Goal: Task Accomplishment & Management: Complete application form

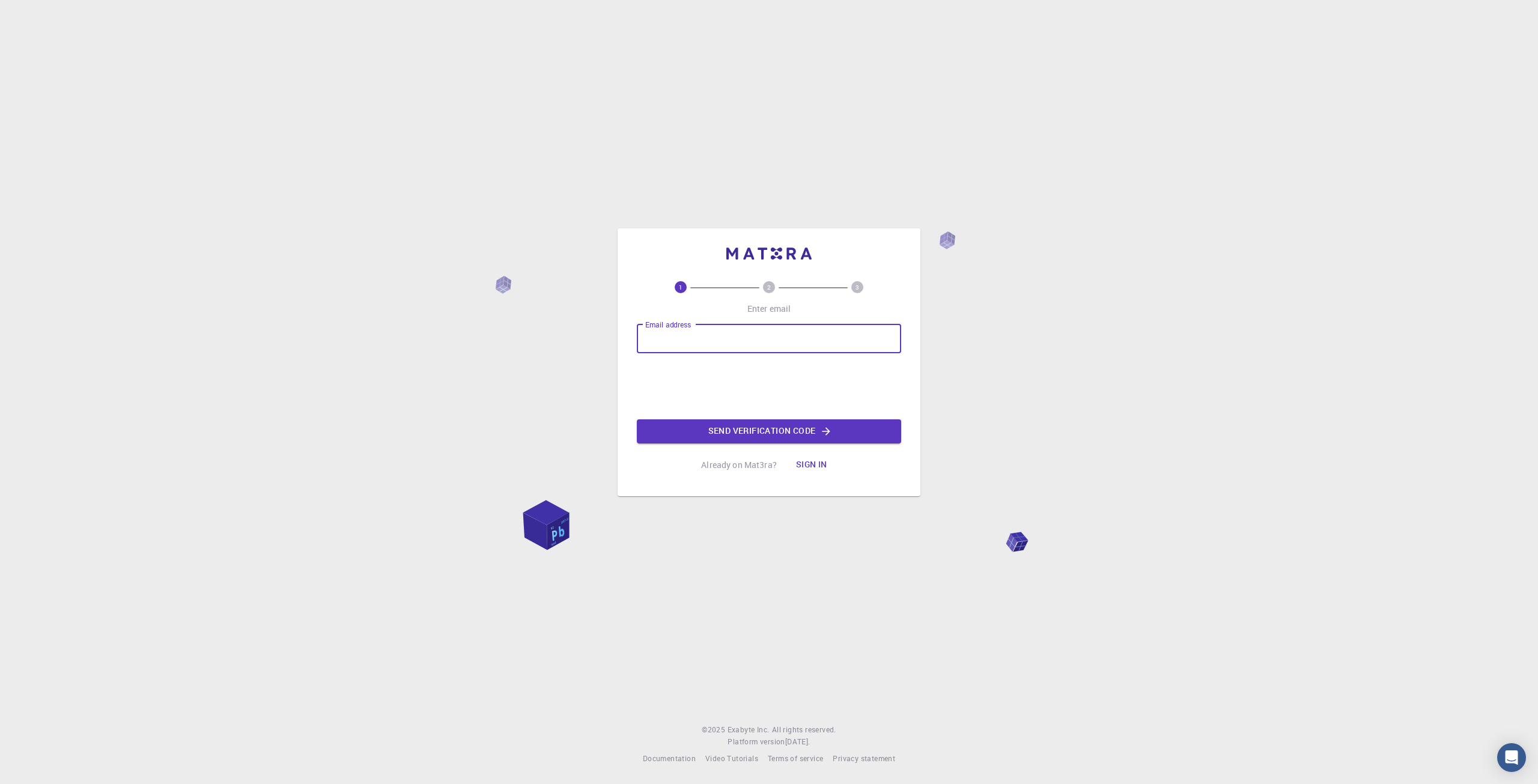
type input "[EMAIL_ADDRESS][DOMAIN_NAME]"
click at [737, 434] on button "Send verification code" at bounding box center [769, 430] width 264 height 24
click at [729, 334] on input "Email address" at bounding box center [769, 338] width 264 height 29
type input "[EMAIL_ADDRESS][DOMAIN_NAME]"
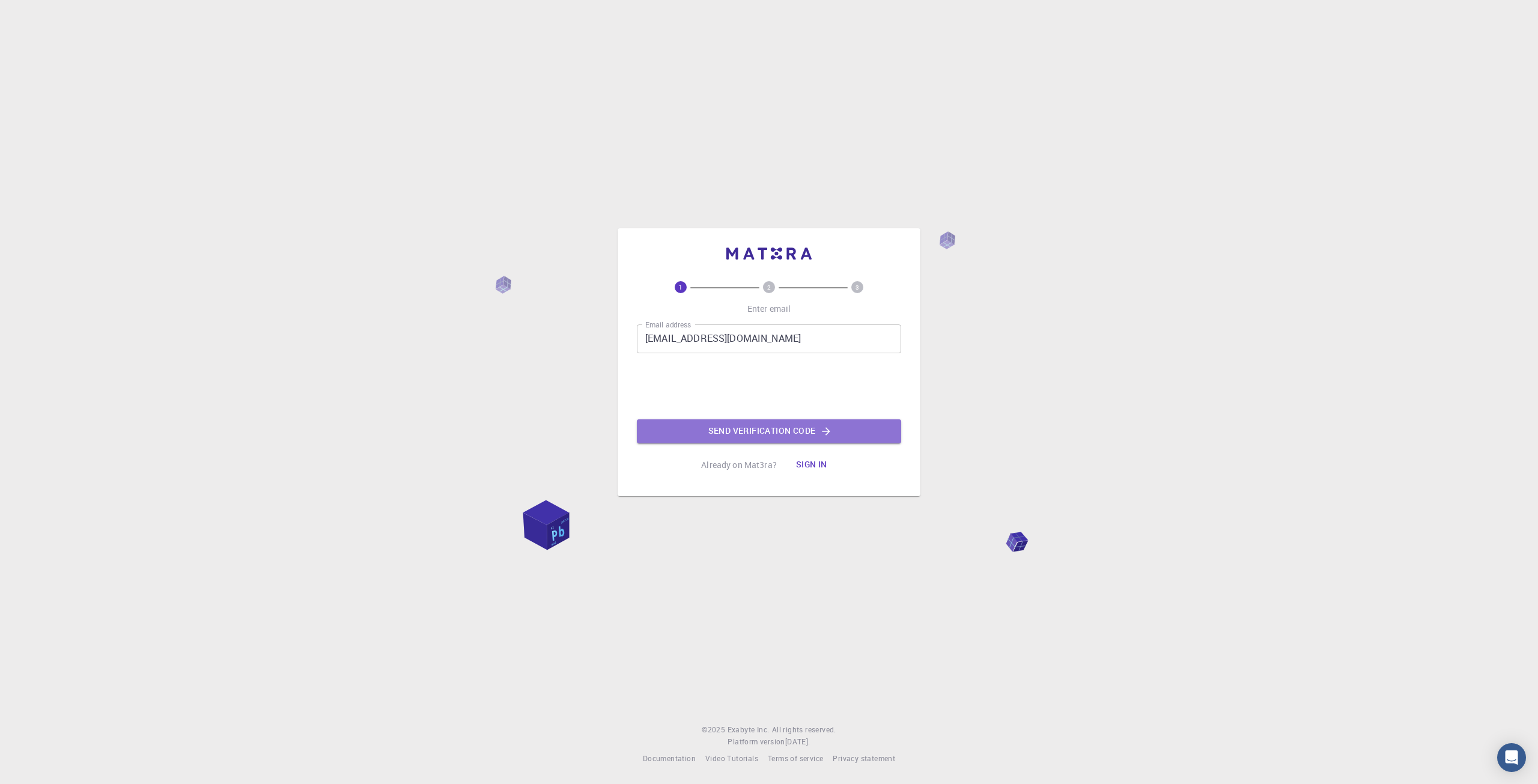
click at [708, 427] on button "Send verification code" at bounding box center [769, 430] width 264 height 24
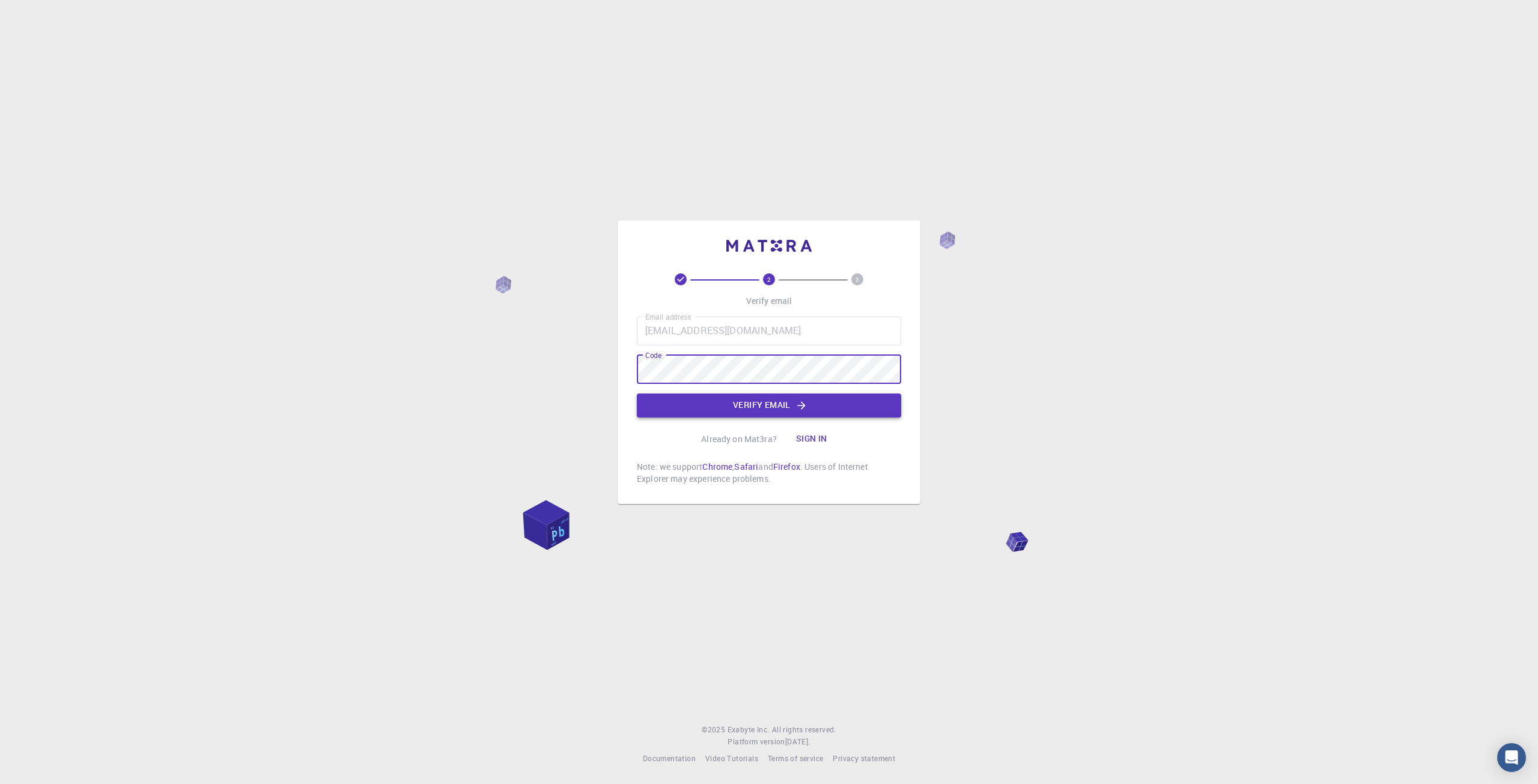
click at [716, 400] on button "Verify email" at bounding box center [769, 405] width 264 height 24
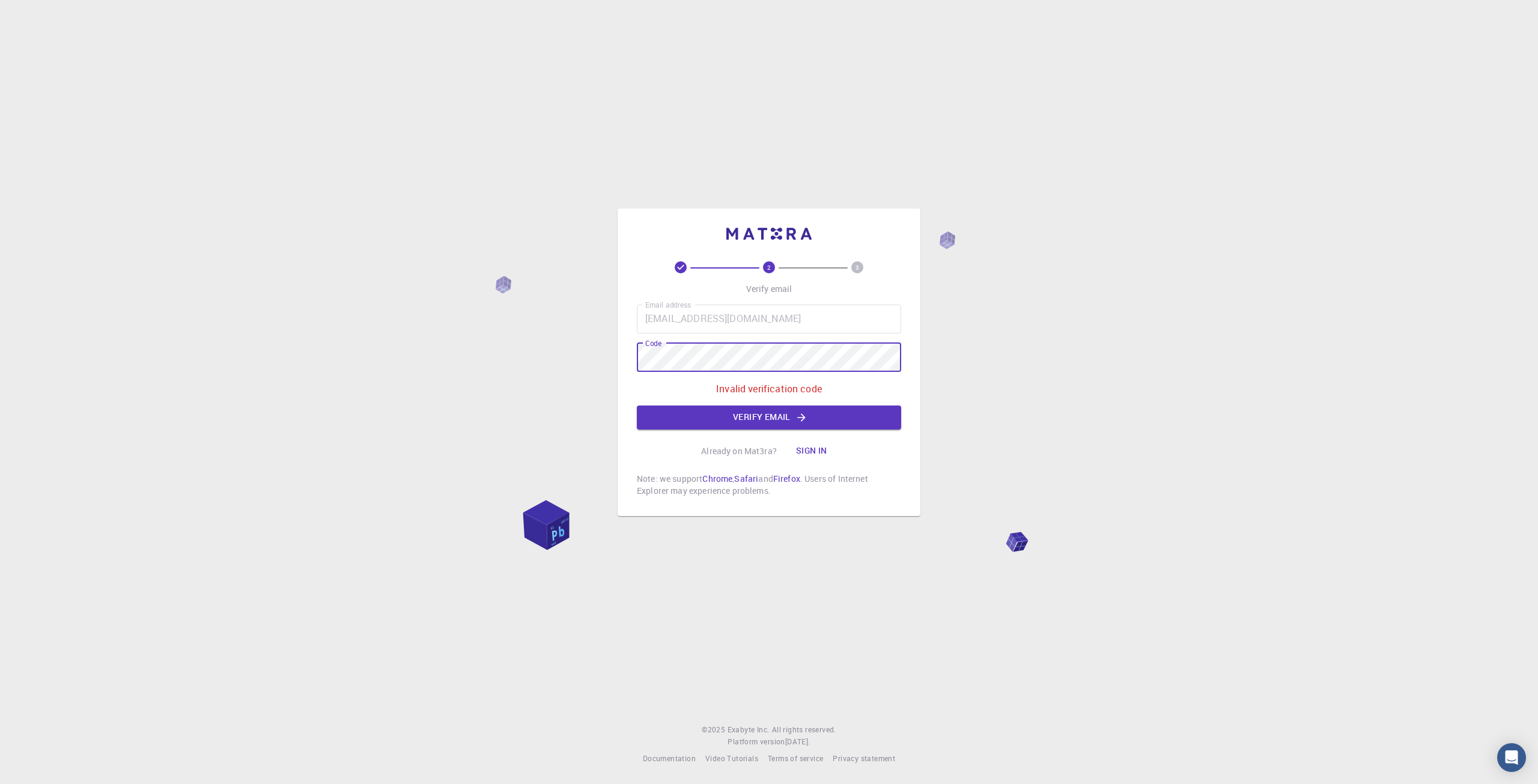
click at [625, 365] on div "2 3 Verify email Email address florin.marin@ugal.ro Email address Code Code Inv…" at bounding box center [769, 362] width 303 height 307
click at [758, 419] on button "Verify email" at bounding box center [769, 417] width 264 height 24
click at [605, 371] on div "2 3 Verify email Email address florin.marin@ugal.ro Email address Code Code Inv…" at bounding box center [769, 392] width 1538 height 784
click at [772, 416] on button "Verify email" at bounding box center [769, 417] width 264 height 24
click at [761, 413] on button "Verify email" at bounding box center [769, 417] width 264 height 24
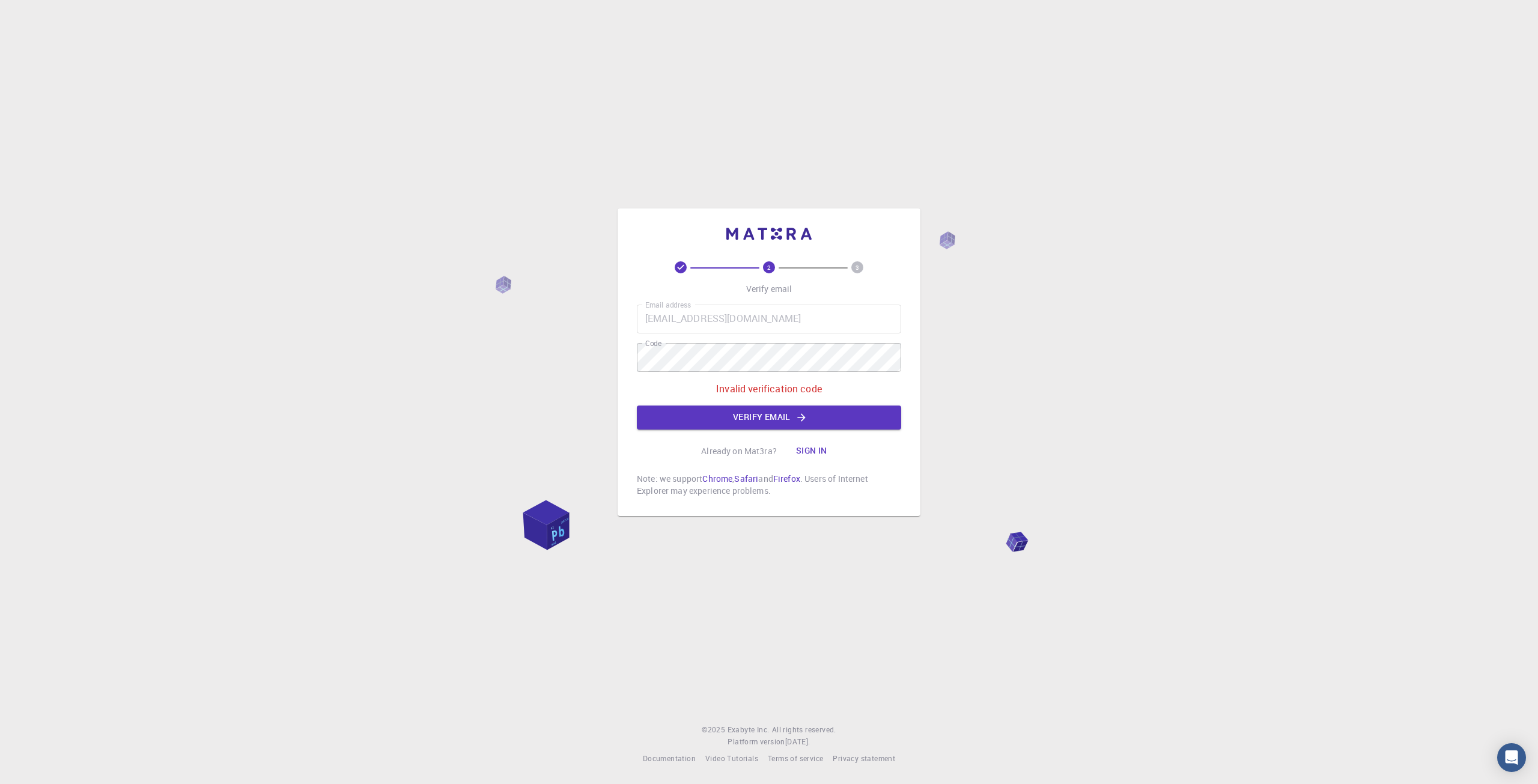
click at [46, 337] on div "2 3 Verify email Email address florin.marin@ugal.ro Email address Code Code Inv…" at bounding box center [769, 392] width 1538 height 784
click at [603, 371] on div "2 3 Verify email Email address florin.marin@ugal.ro Email address Code Code Inv…" at bounding box center [769, 392] width 1538 height 784
click at [720, 412] on button "Verify email" at bounding box center [769, 417] width 264 height 24
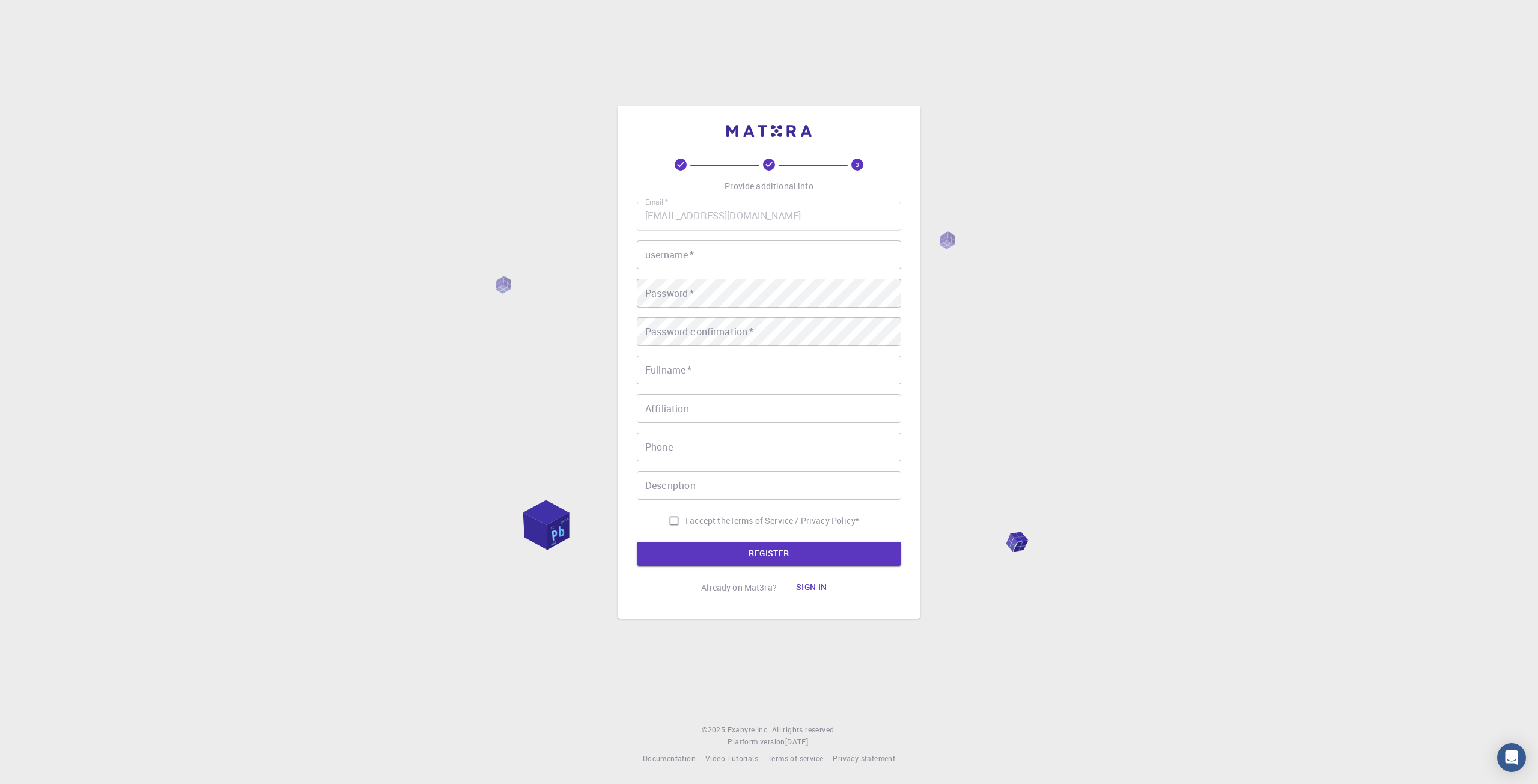
click at [722, 259] on input "username   *" at bounding box center [769, 254] width 264 height 29
type input "Flobo"
click at [706, 370] on input "Fullname   *" at bounding box center [769, 370] width 264 height 29
type input "FLORIN-BOGDAN MARIN"
type input "0763617799"
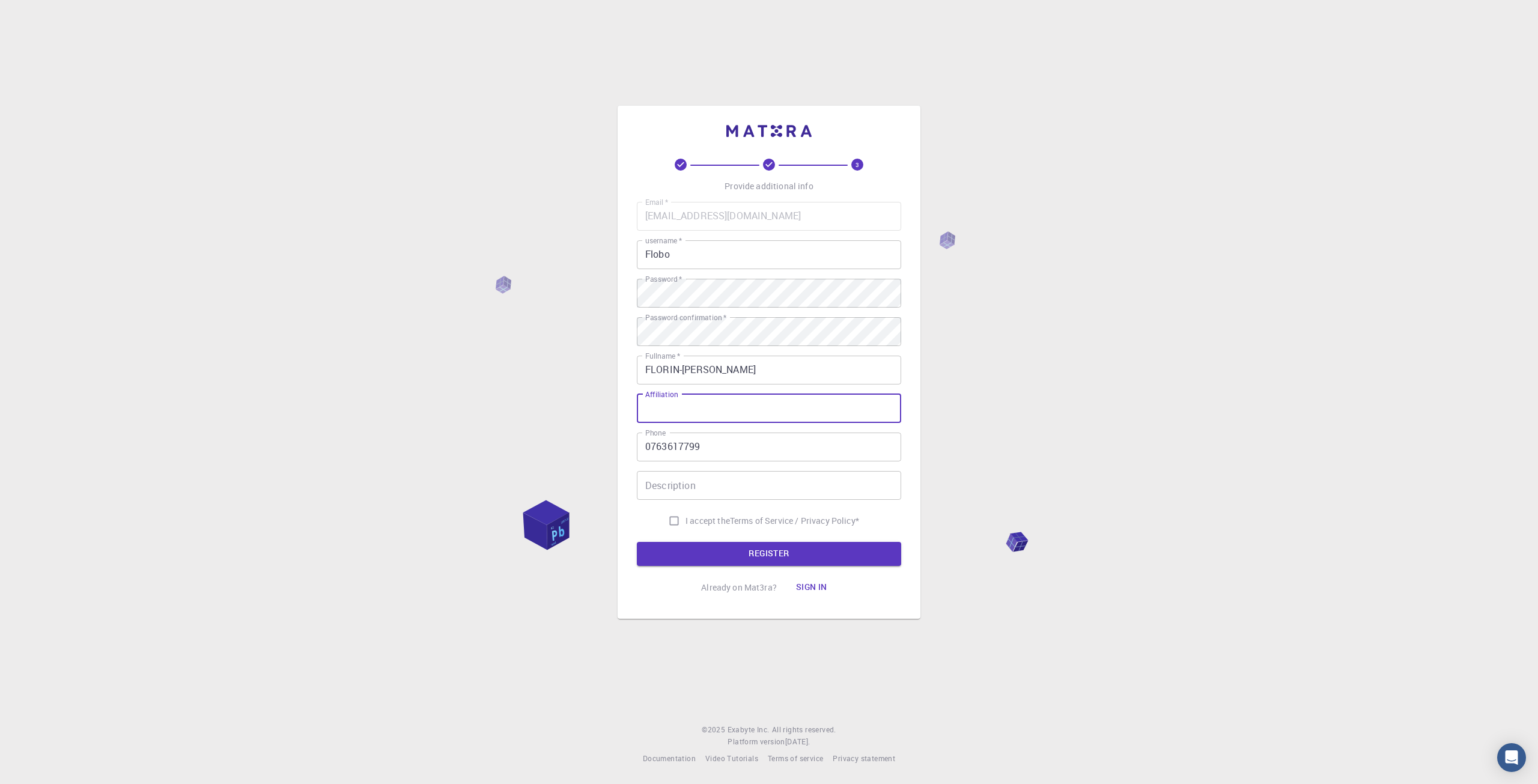
click at [698, 410] on input "Affiliation" at bounding box center [769, 408] width 264 height 29
type input """
type input ""Dunarea de Jos" University of Galati"
click at [743, 486] on input "Description" at bounding box center [769, 485] width 264 height 29
type input "l"
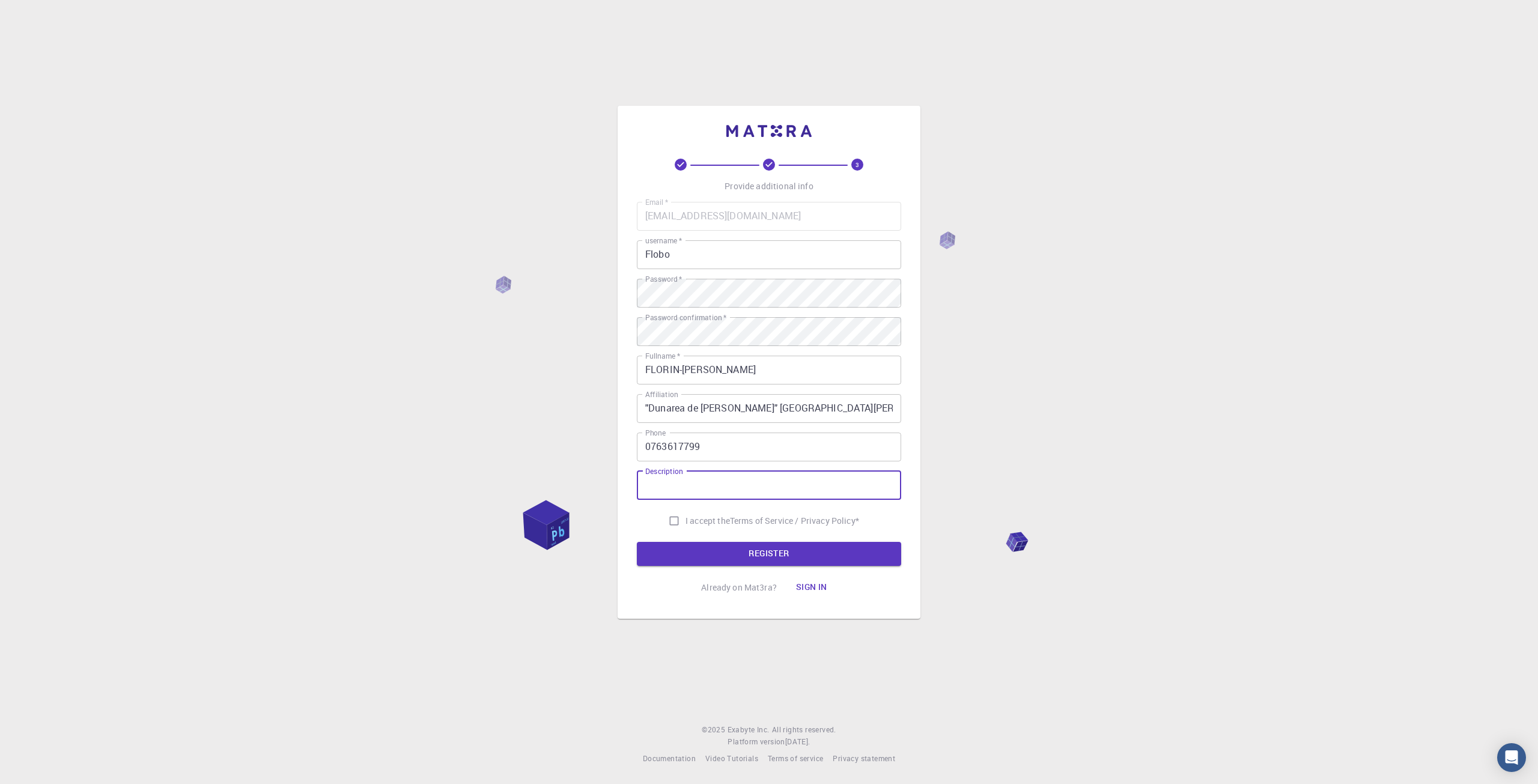
click at [666, 520] on input "I accept the Terms of Service / Privacy Policy *" at bounding box center [674, 521] width 23 height 23
checkbox input "true"
click at [710, 556] on button "REGISTER" at bounding box center [769, 553] width 264 height 24
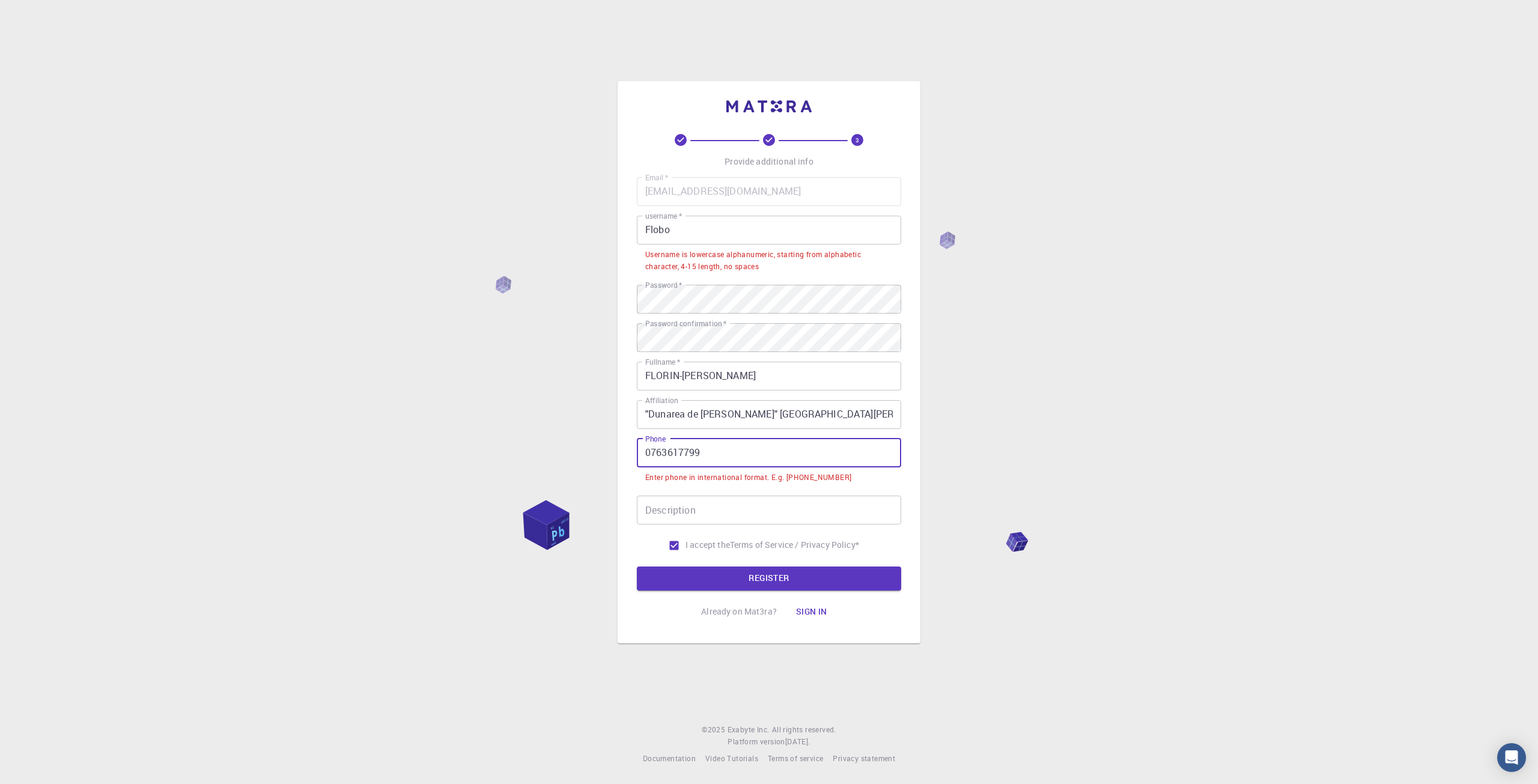
click at [643, 456] on input "0763617799" at bounding box center [769, 452] width 264 height 29
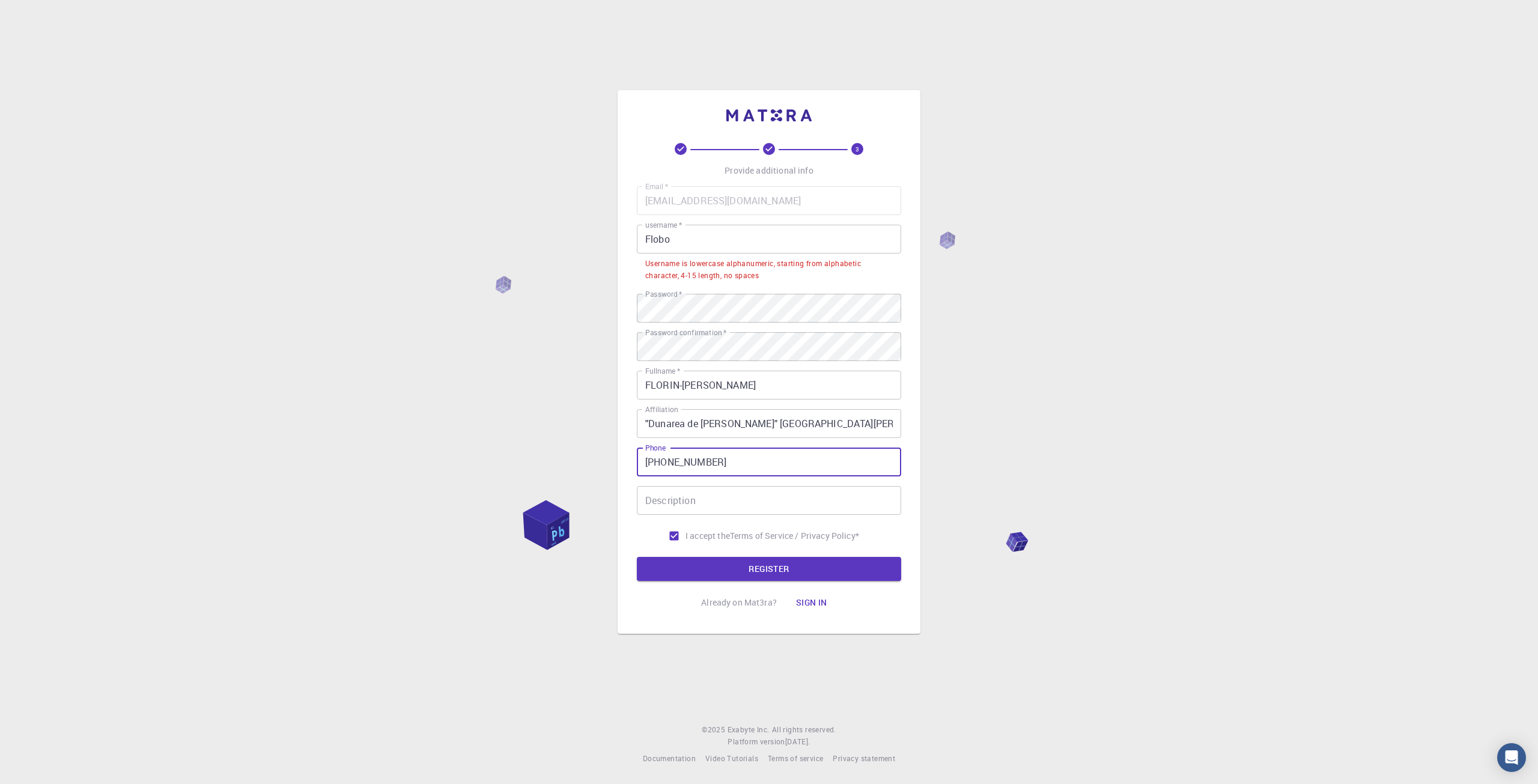
type input "+40763617799"
drag, startPoint x: 700, startPoint y: 228, endPoint x: 625, endPoint y: 248, distance: 77.6
click at [625, 248] on div "3 Provide additional info Email   * florin.marin@ugal.ro Email   * username   *…" at bounding box center [769, 361] width 303 height 543
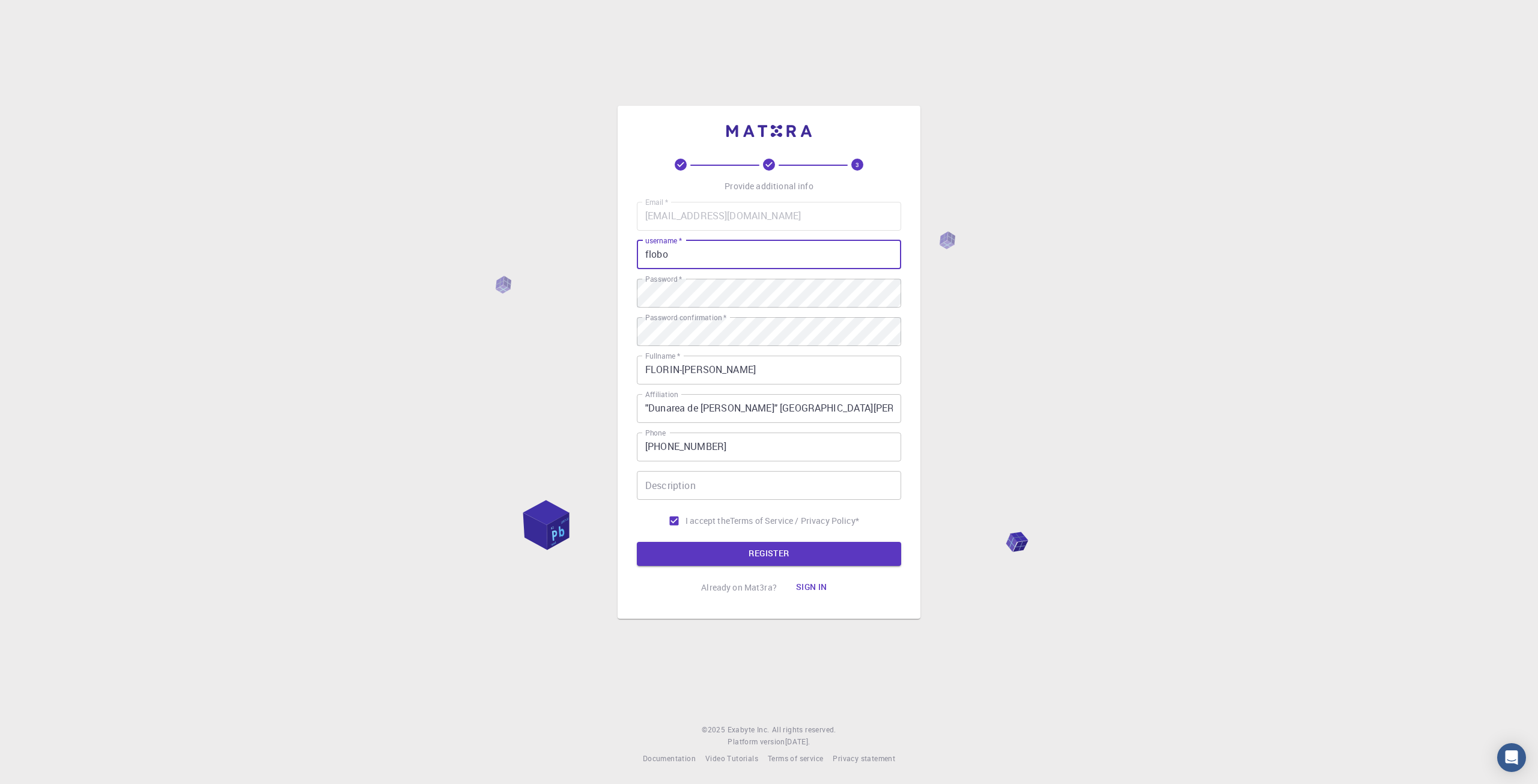
type input "flobo"
click at [619, 270] on div "3 Provide additional info Email   * florin.marin@ugal.ro Email   * username   *…" at bounding box center [769, 362] width 303 height 513
click at [747, 556] on button "REGISTER" at bounding box center [769, 553] width 264 height 24
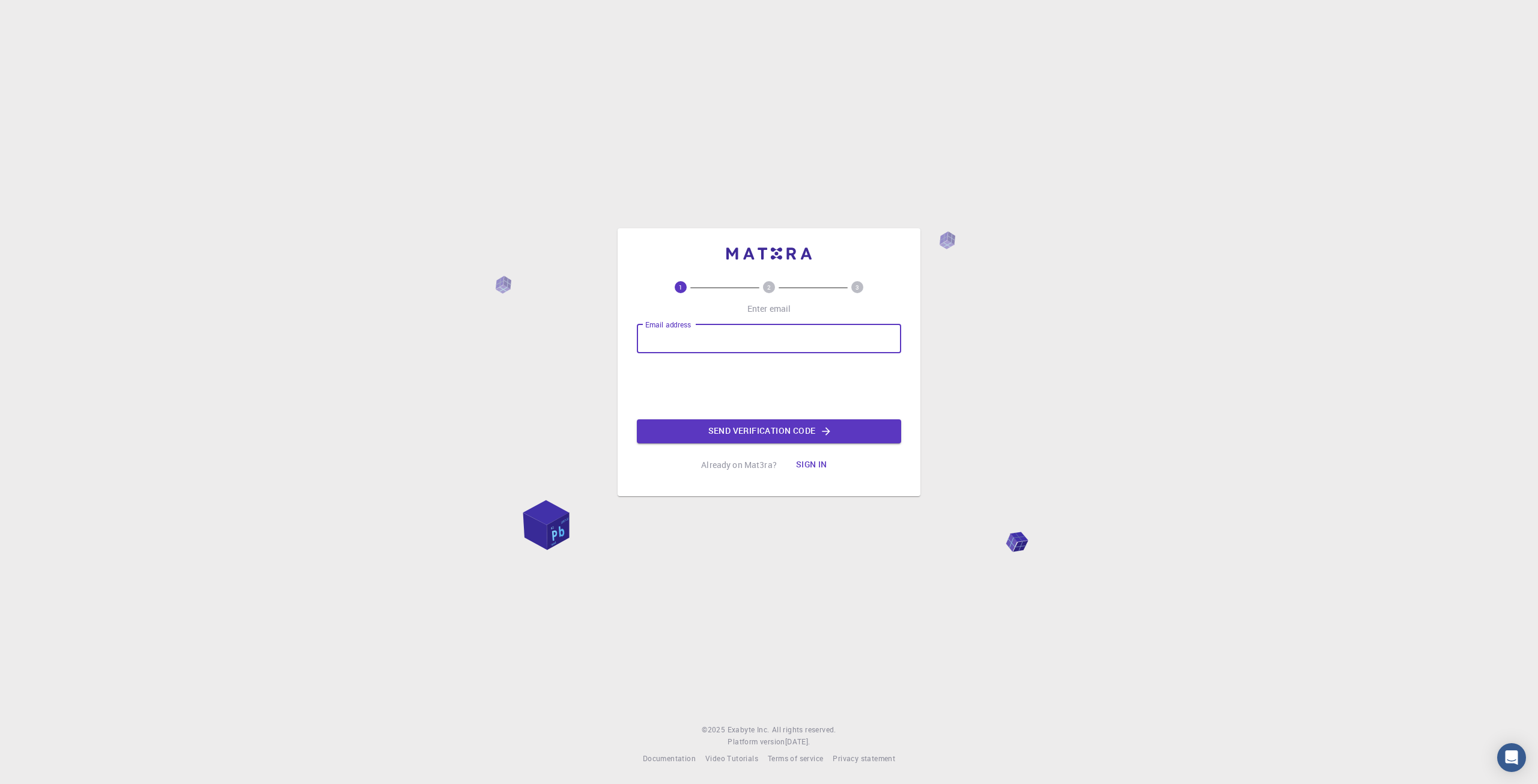
type input "[EMAIL_ADDRESS][DOMAIN_NAME]"
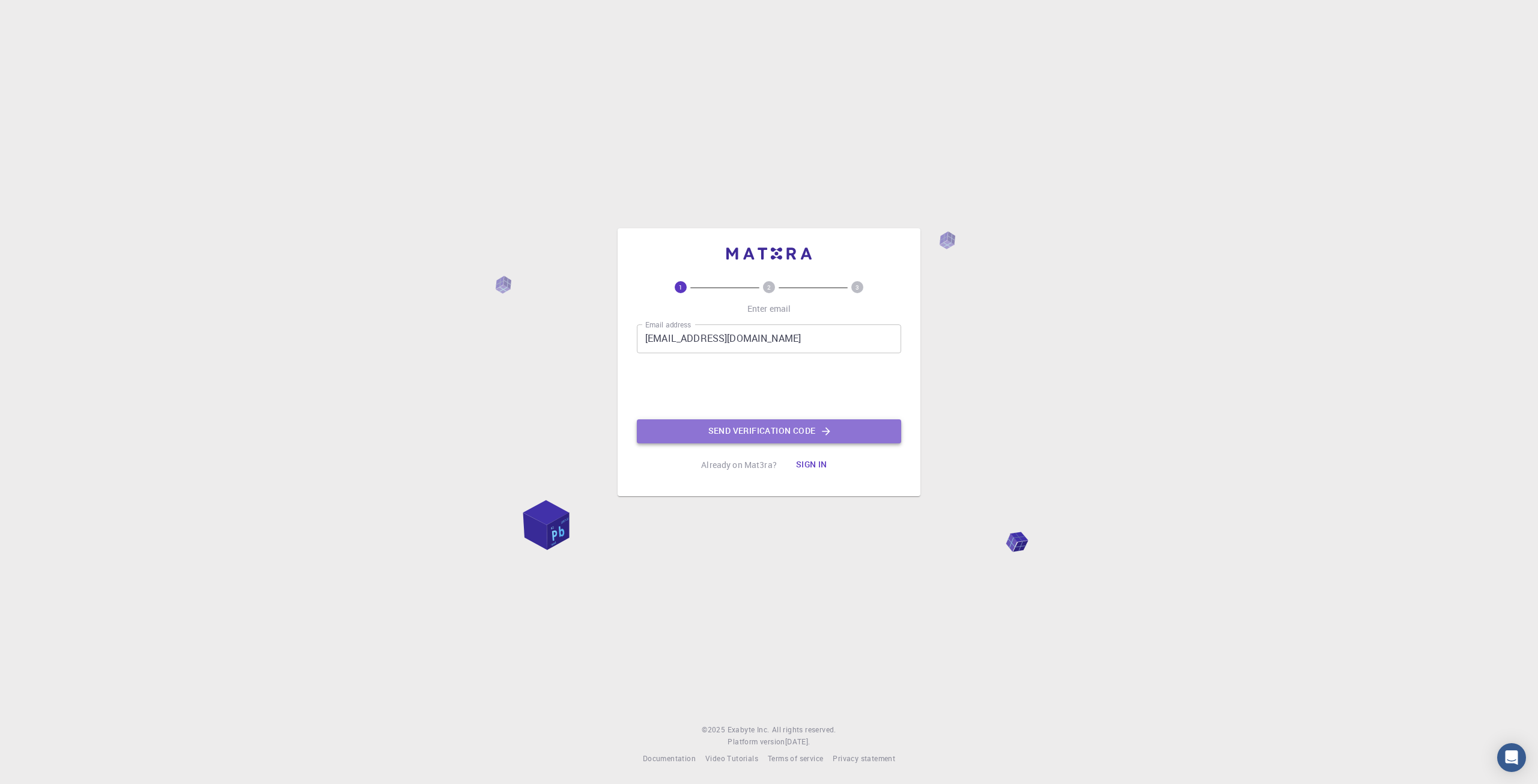
click at [737, 429] on button "Send verification code" at bounding box center [769, 430] width 264 height 24
click at [694, 427] on button "Send verification code" at bounding box center [769, 430] width 264 height 24
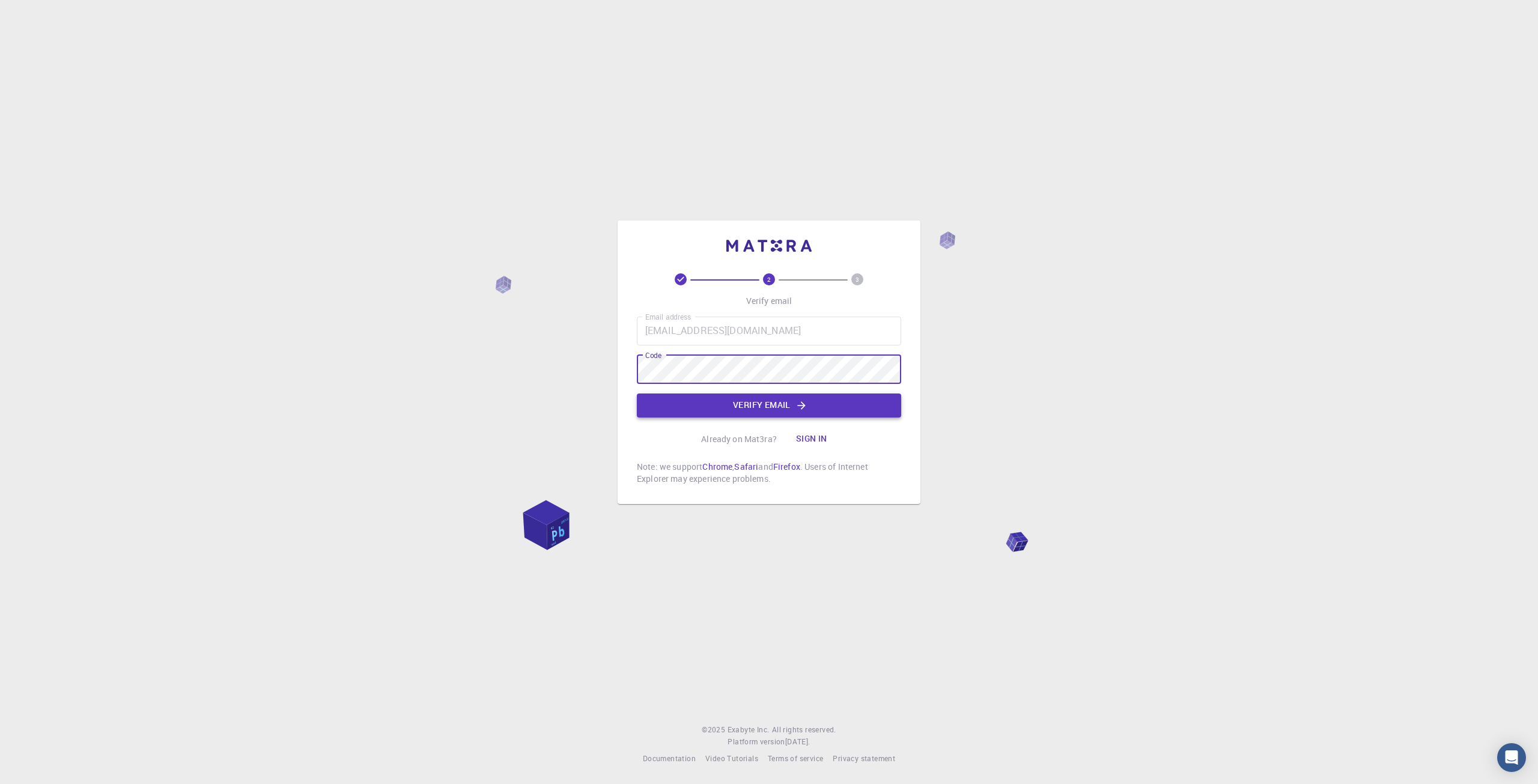
click at [760, 400] on button "Verify email" at bounding box center [769, 405] width 264 height 24
